Goal: Register for event/course

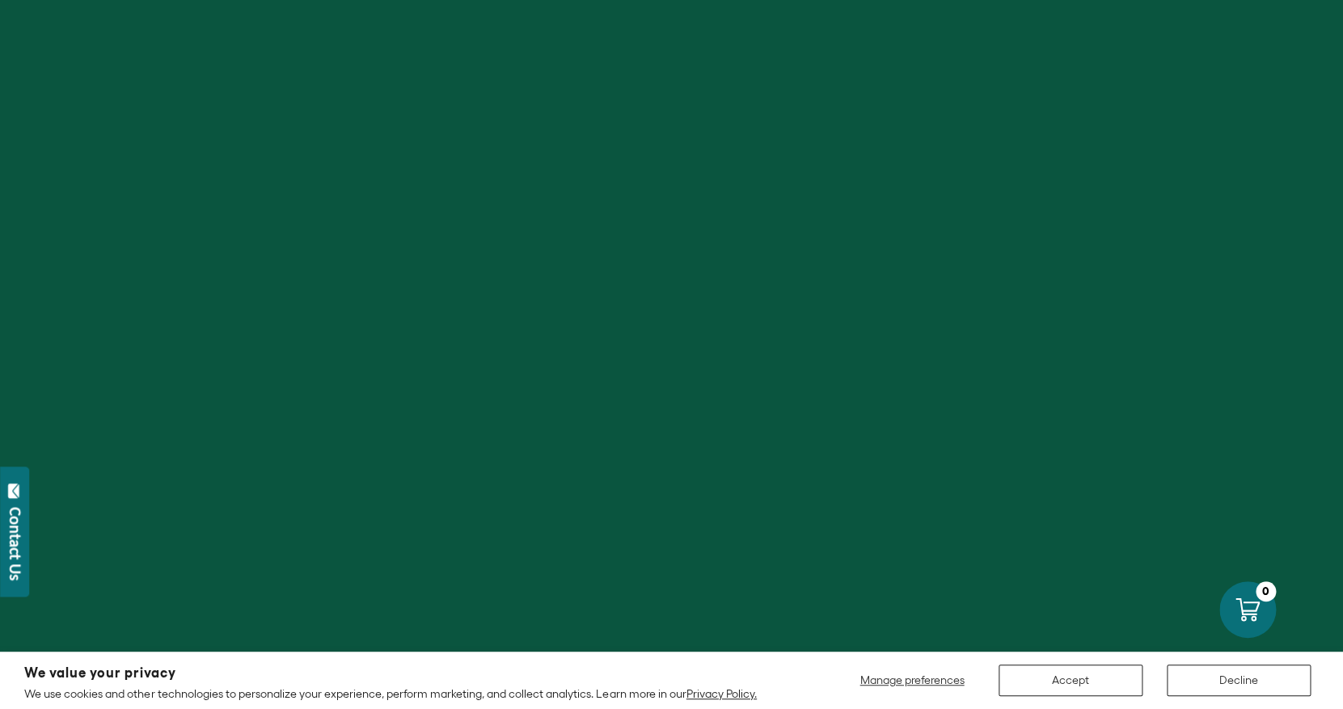
scroll to position [22, 0]
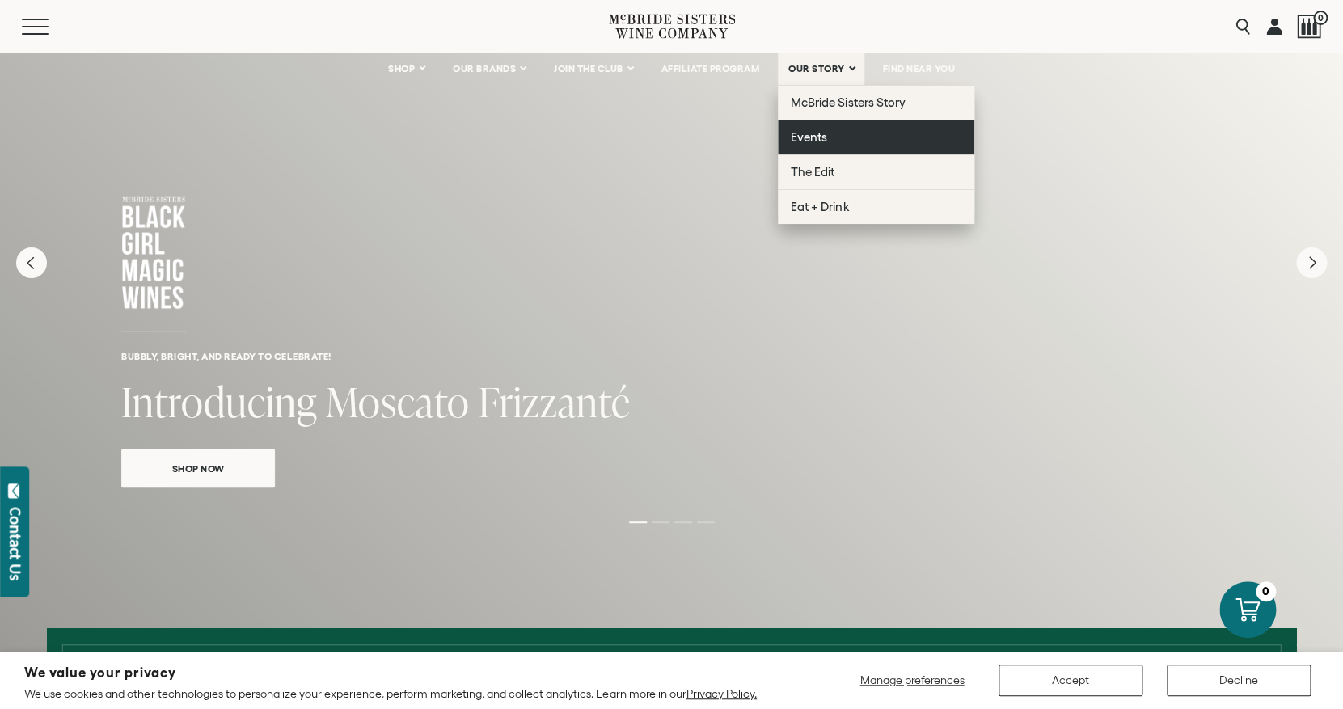
click at [806, 137] on span "Events" at bounding box center [808, 137] width 36 height 14
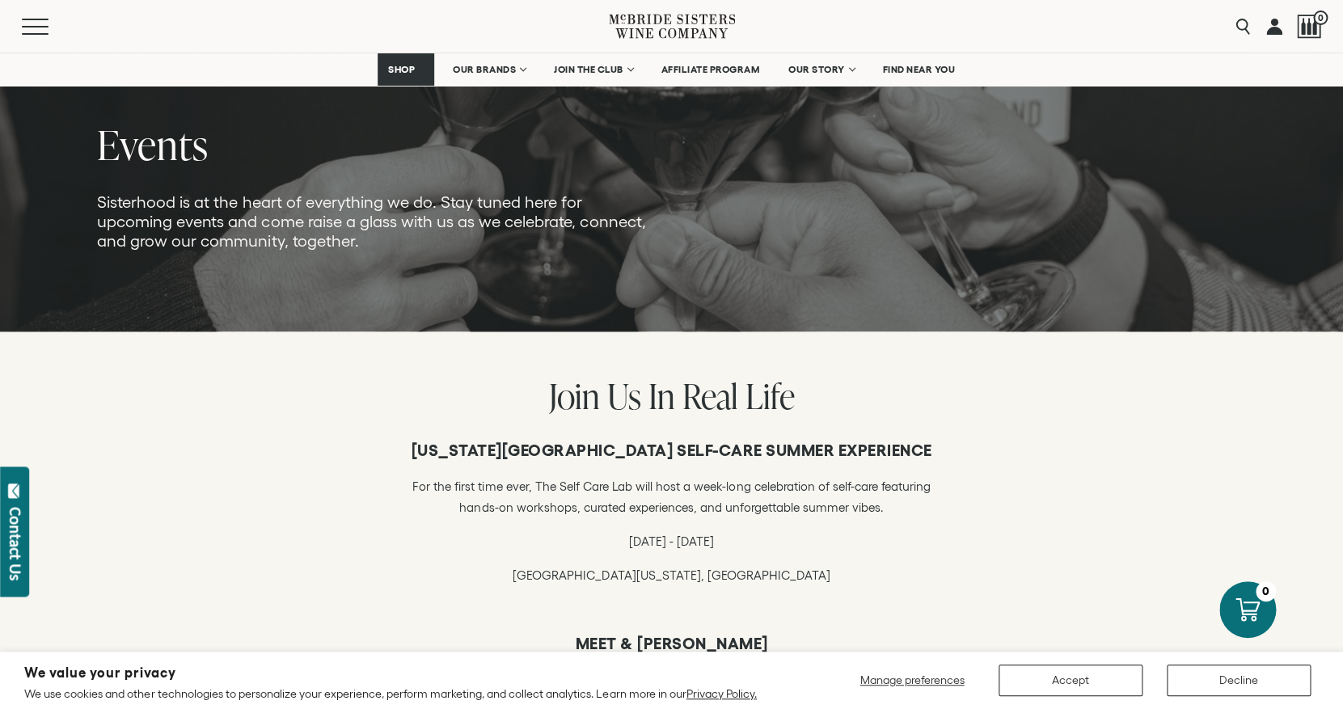
scroll to position [157, 0]
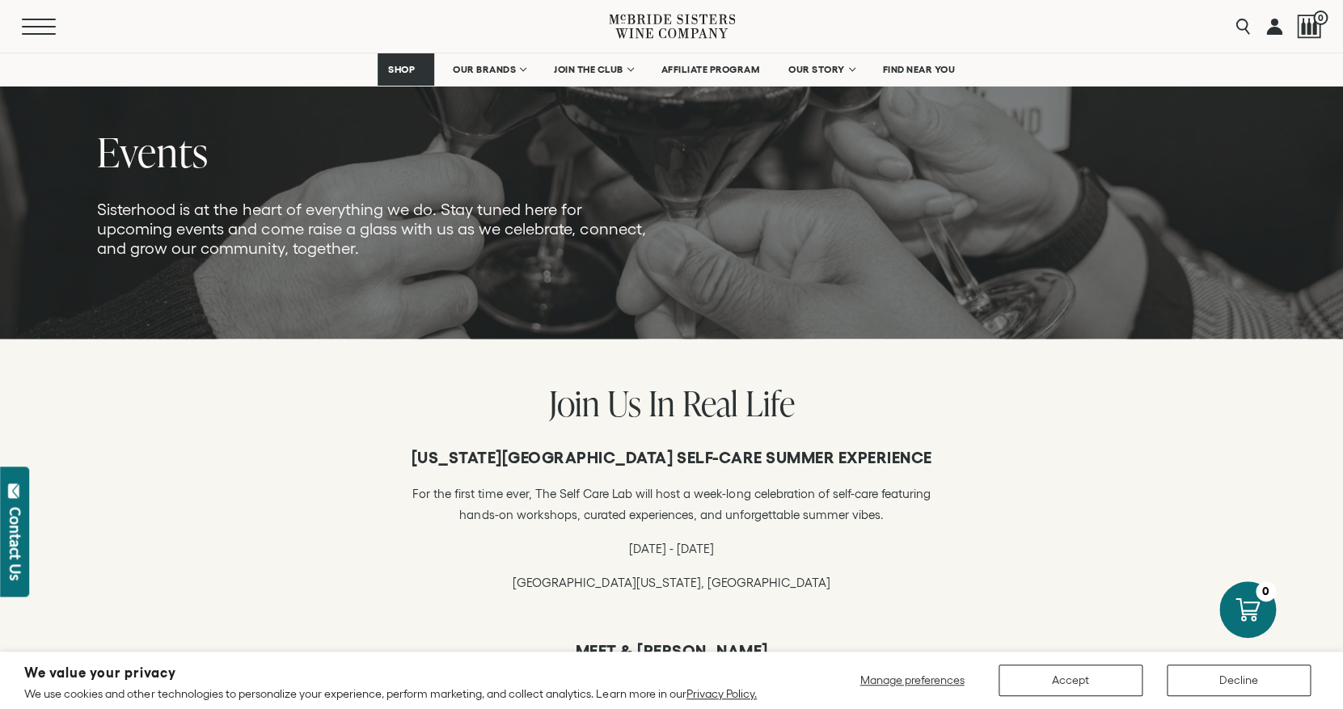
click at [34, 26] on span "Mobile Menu Trigger" at bounding box center [39, 27] width 34 height 2
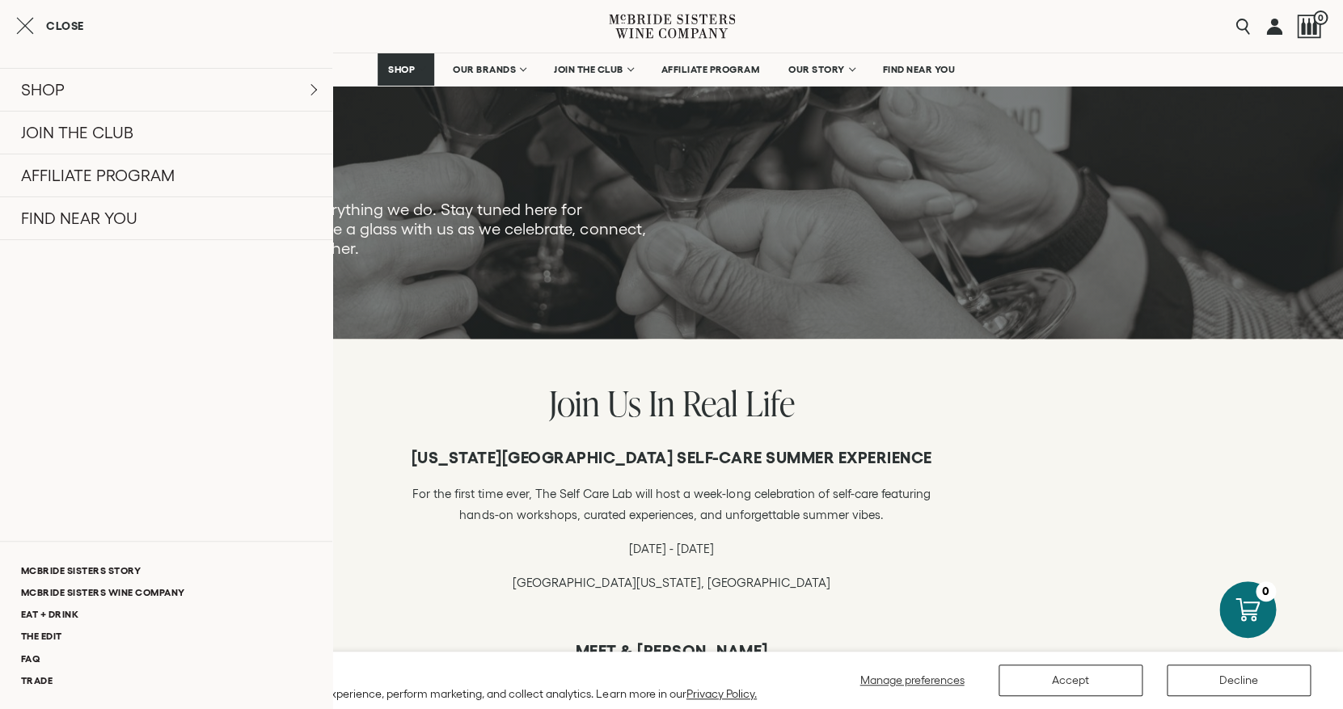
click at [22, 27] on icon "Close cart" at bounding box center [25, 25] width 18 height 19
